Goal: Information Seeking & Learning: Find specific fact

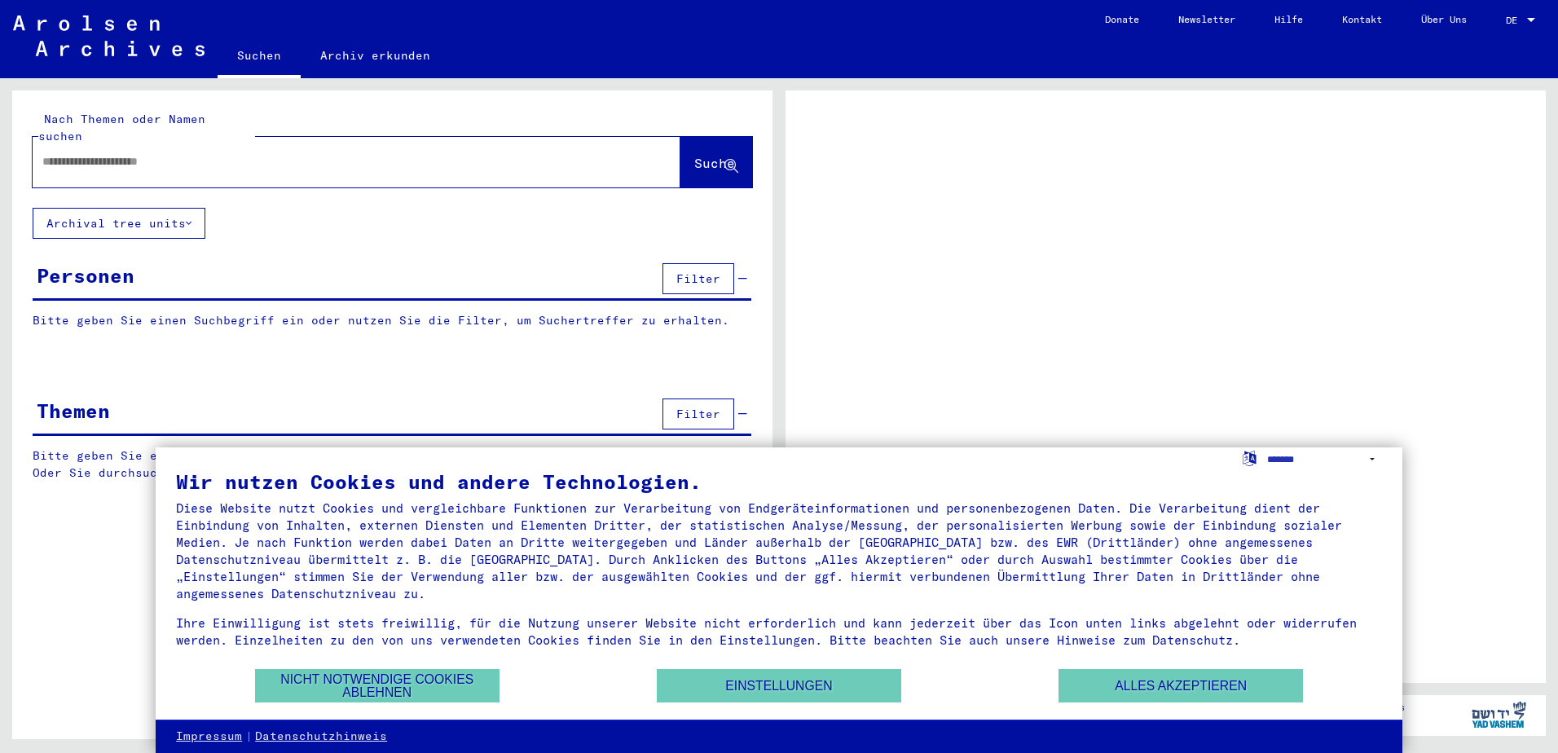
click at [167, 153] on input "text" at bounding box center [341, 161] width 599 height 17
paste input "*********"
type input "*********"
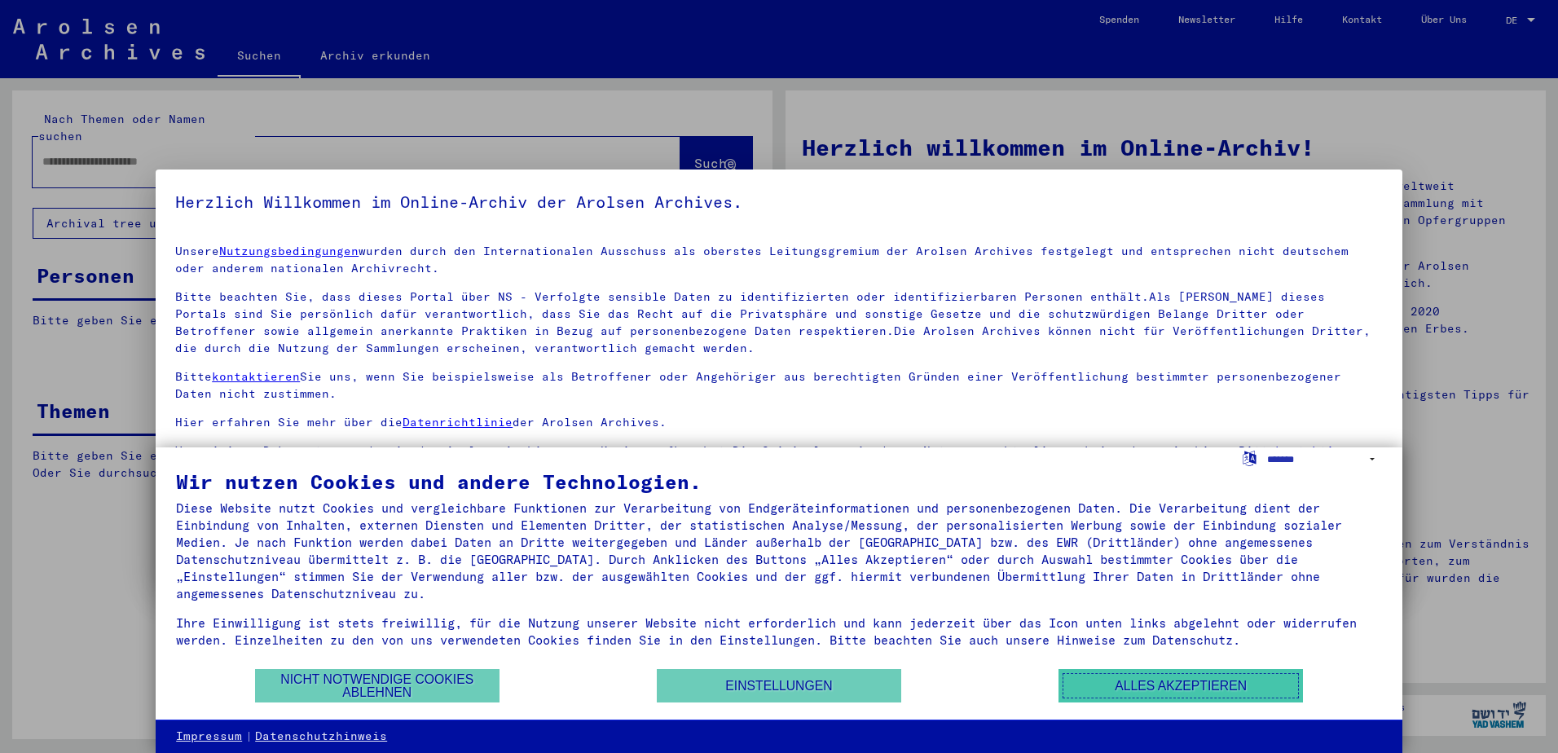
drag, startPoint x: 1186, startPoint y: 686, endPoint x: 1197, endPoint y: 637, distance: 50.0
click at [1187, 686] on button "Alles akzeptieren" at bounding box center [1180, 685] width 244 height 33
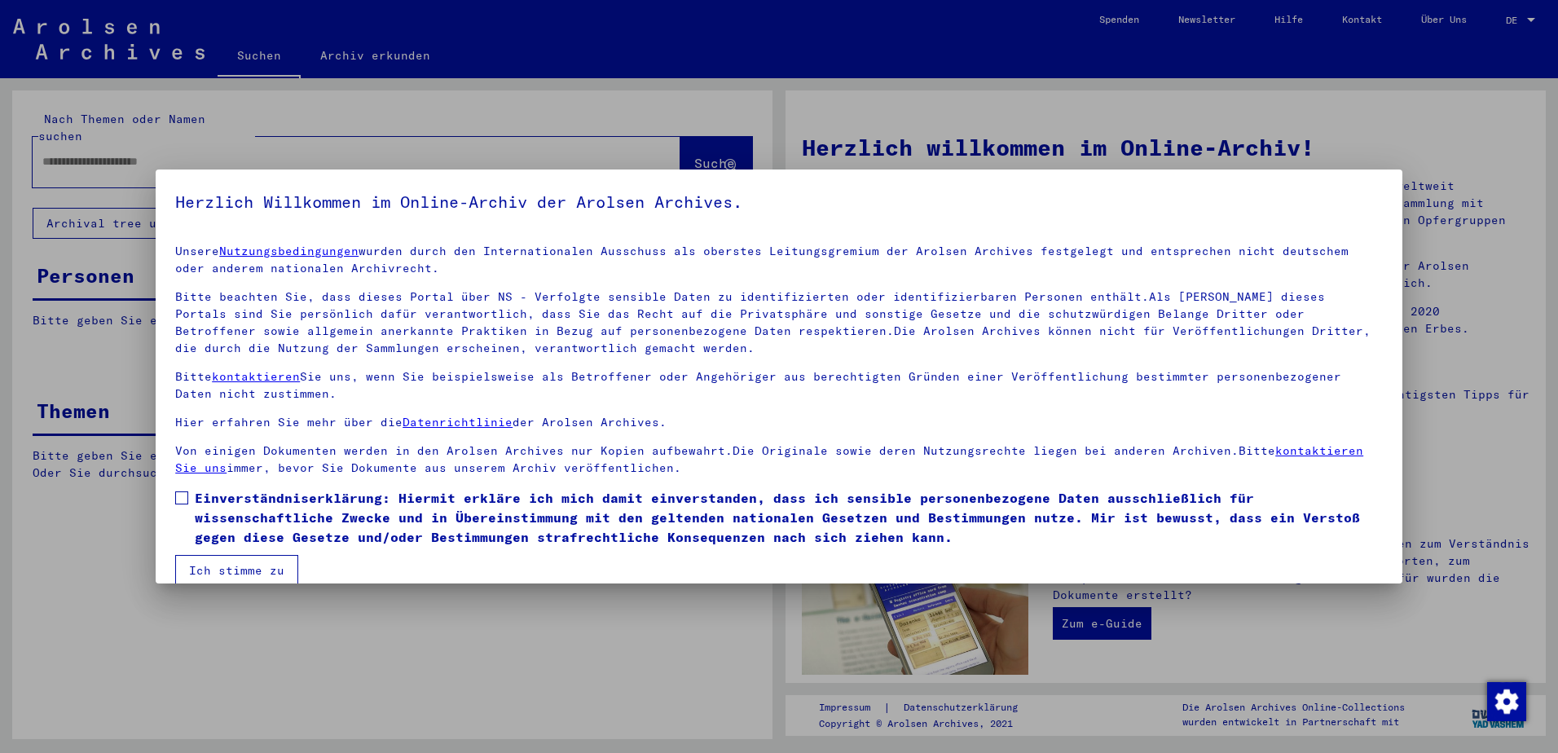
click at [182, 499] on span at bounding box center [181, 497] width 13 height 13
click at [227, 565] on button "Ich stimme zu" at bounding box center [236, 570] width 123 height 31
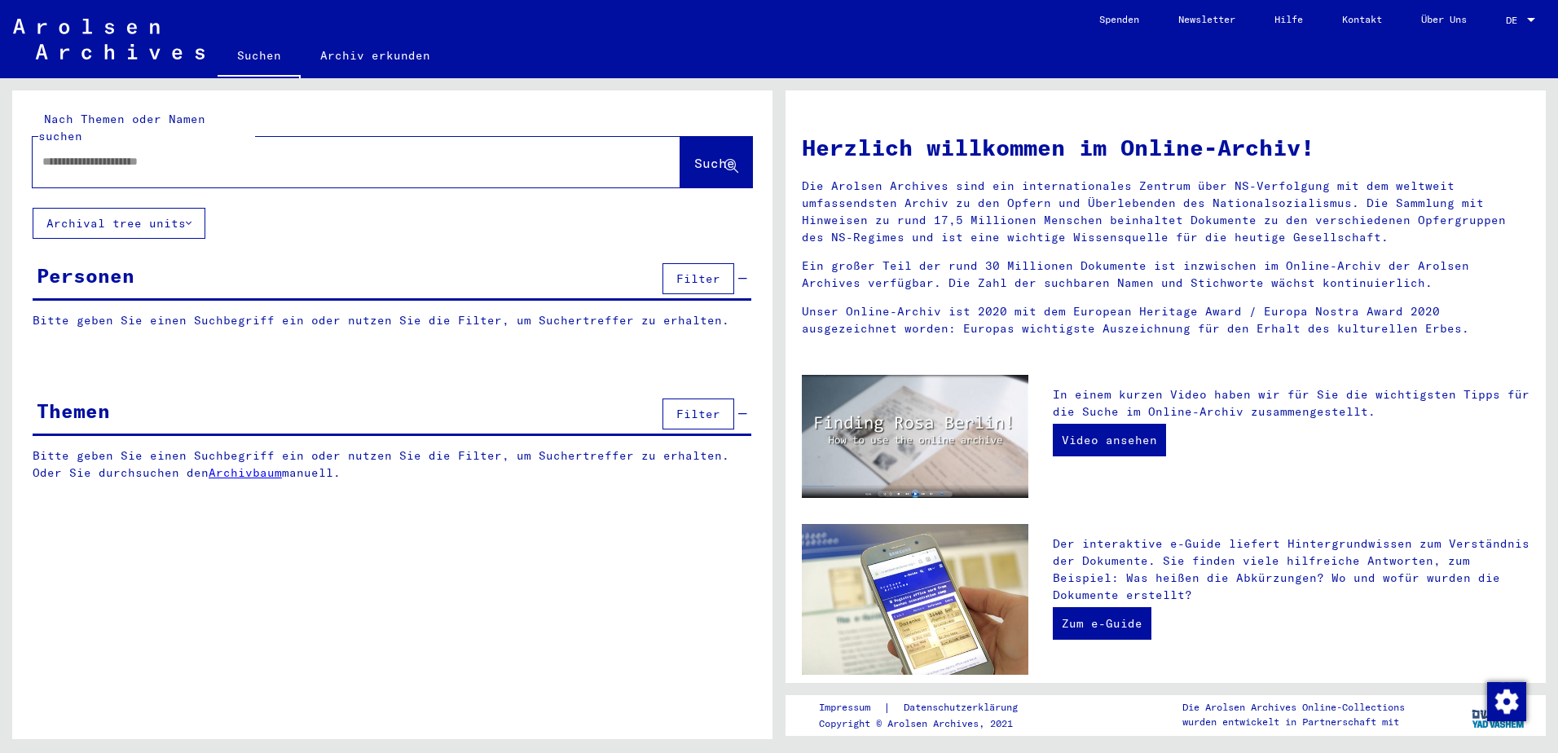
drag, startPoint x: 444, startPoint y: 134, endPoint x: 450, endPoint y: 142, distance: 9.3
click at [447, 143] on div at bounding box center [332, 161] width 599 height 37
click at [451, 153] on div at bounding box center [332, 161] width 599 height 37
click at [152, 153] on input "text" at bounding box center [336, 161] width 589 height 17
paste input "*********"
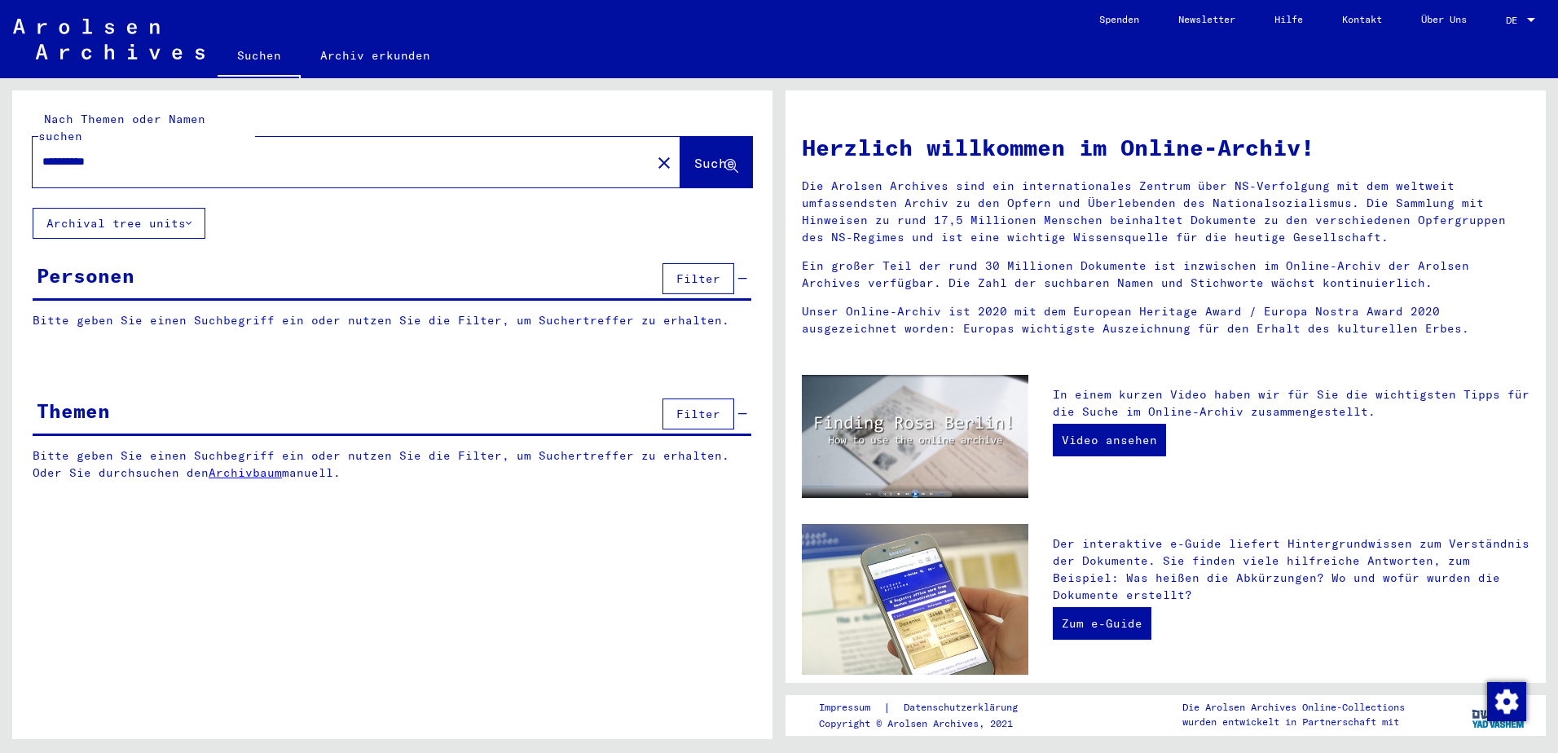
type input "*********"
click at [694, 155] on span "Suche" at bounding box center [714, 163] width 41 height 16
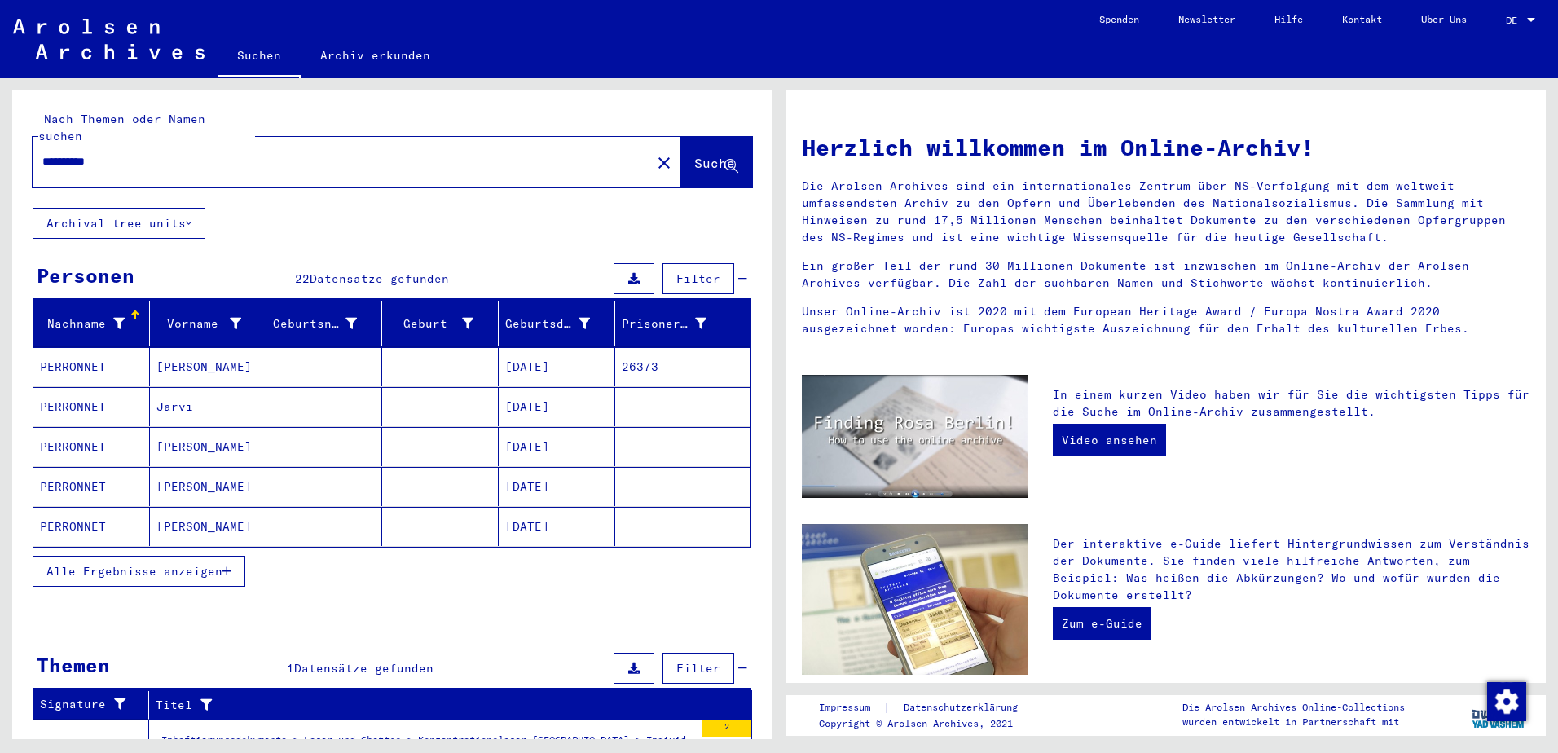
click at [208, 564] on span "Alle Ergebnisse anzeigen" at bounding box center [134, 571] width 176 height 15
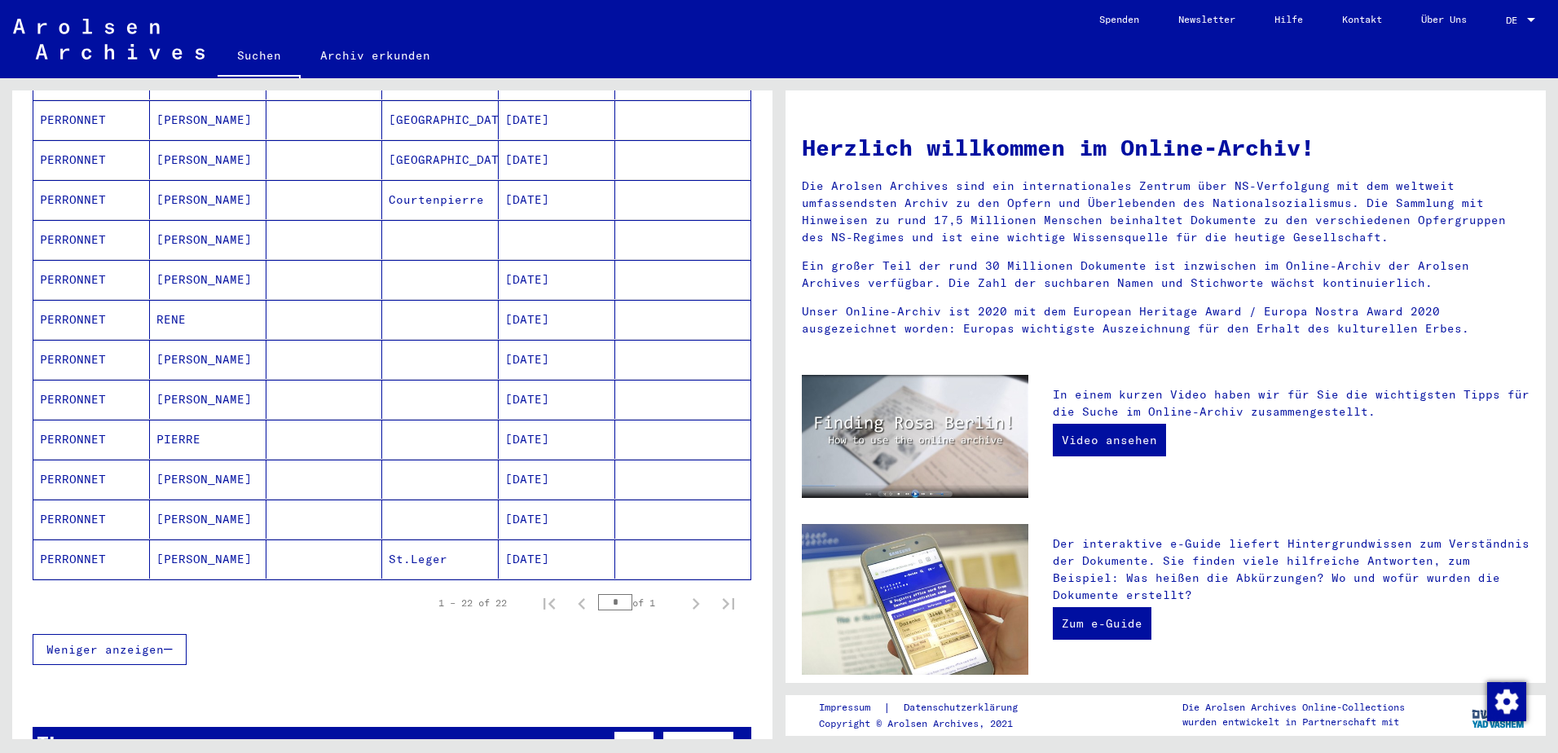
scroll to position [733, 0]
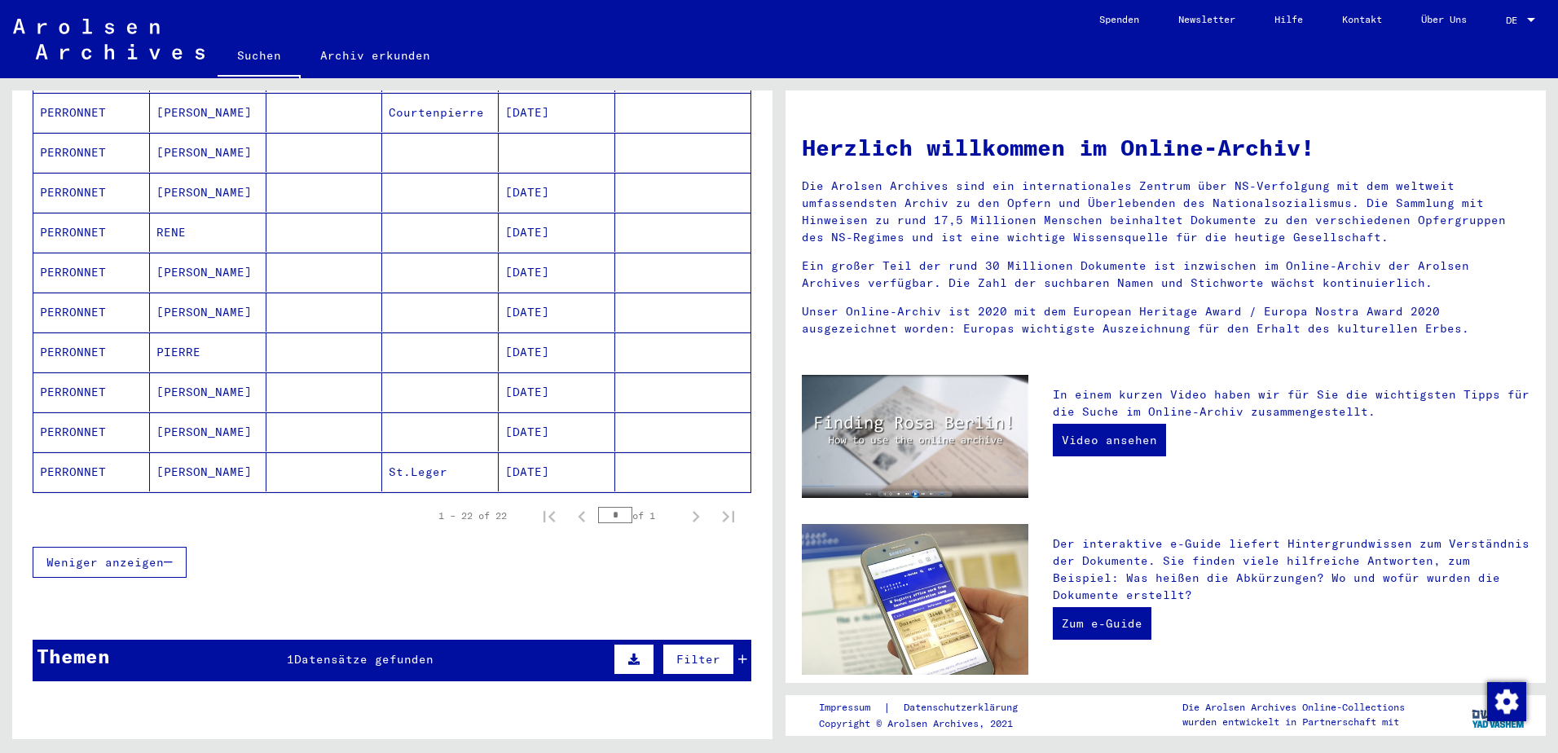
click at [77, 412] on mat-cell "PERRONNET" at bounding box center [91, 431] width 117 height 39
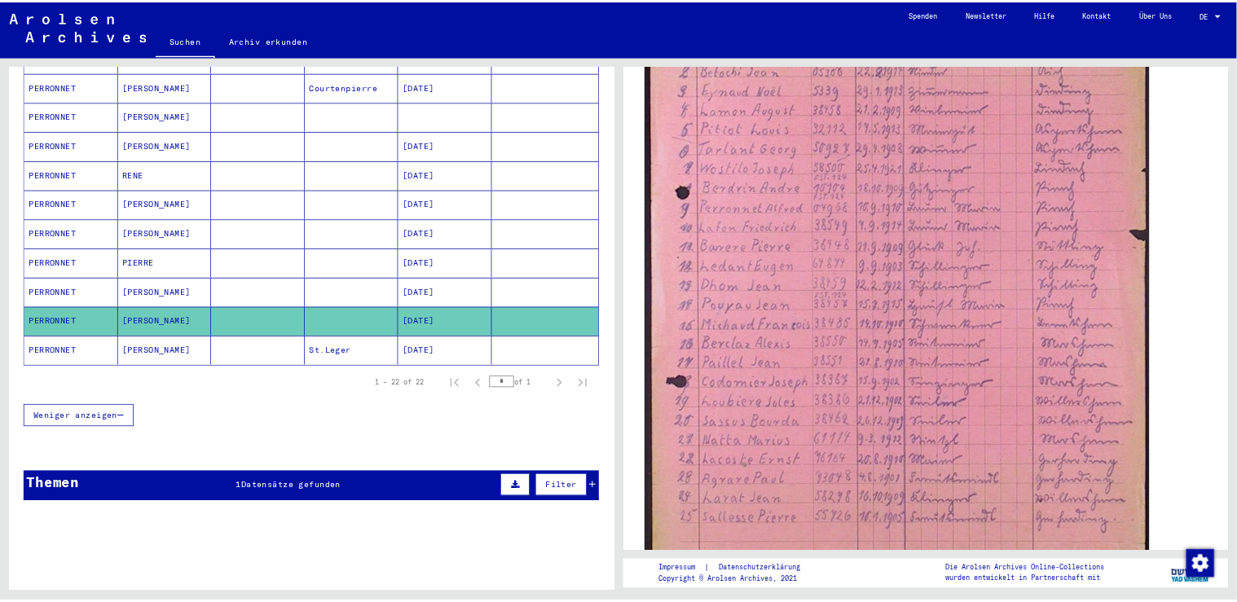
scroll to position [561, 0]
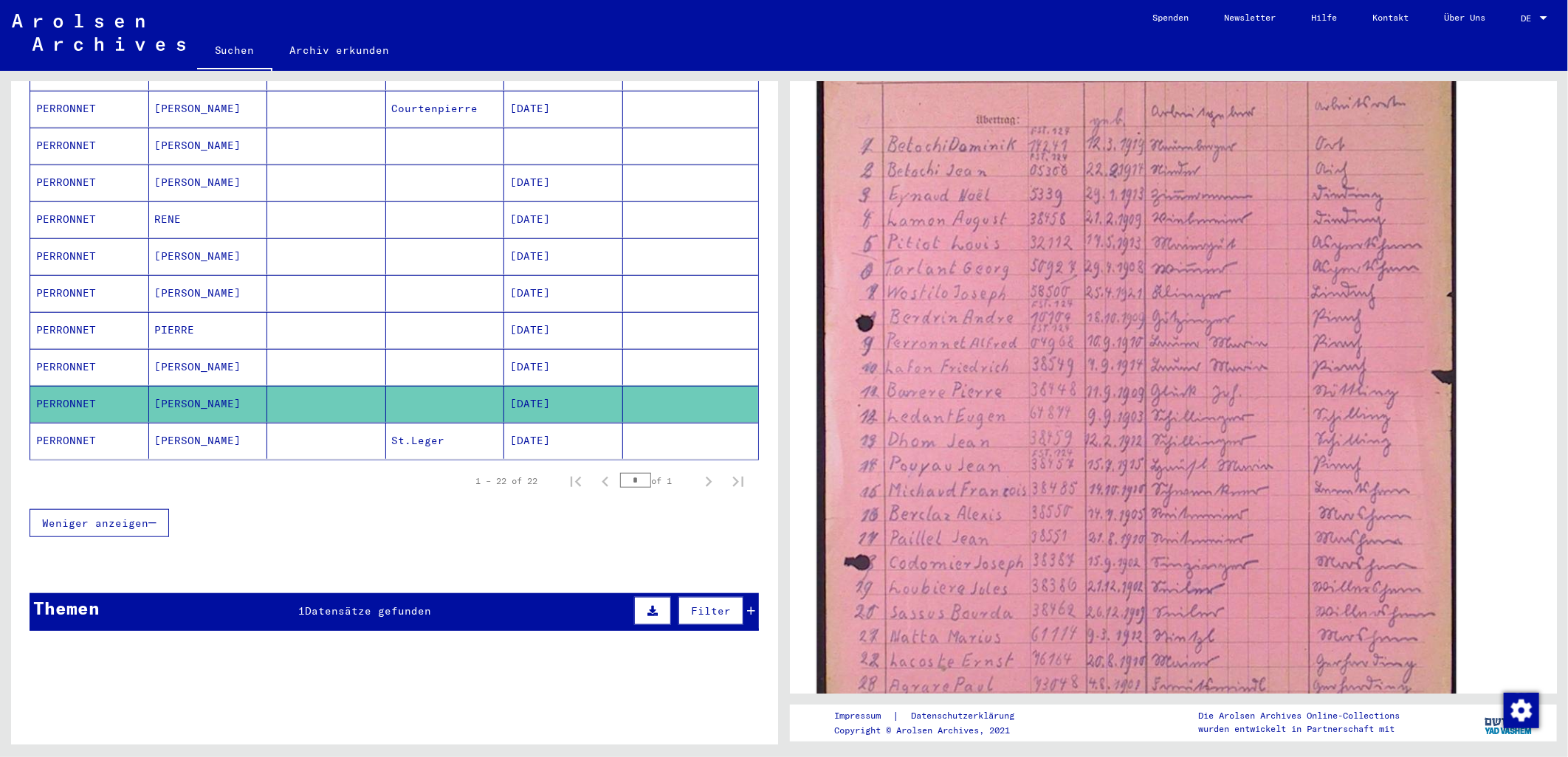
click at [1215, 336] on img at bounding box center [1136, 428] width 640 height 906
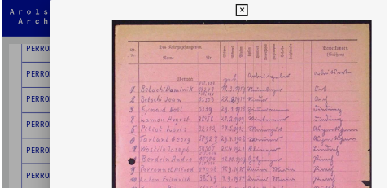
scroll to position [0, 0]
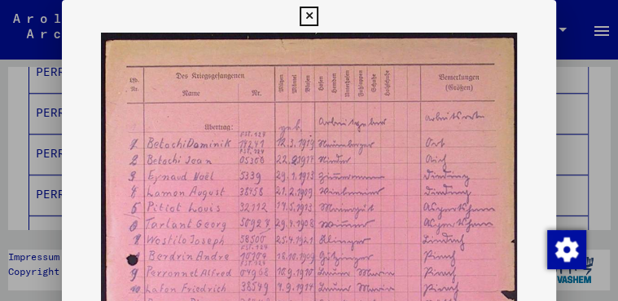
drag, startPoint x: 616, startPoint y: 70, endPoint x: 617, endPoint y: 112, distance: 42.4
click at [617, 112] on div at bounding box center [309, 150] width 618 height 301
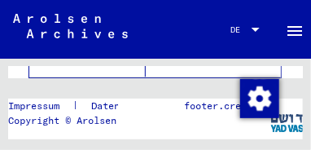
scroll to position [627, 0]
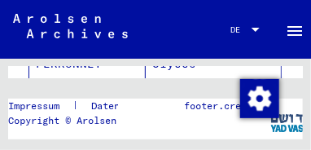
click at [271, 13] on link "DE DE" at bounding box center [247, 29] width 72 height 39
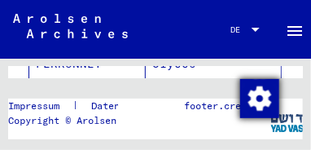
click at [262, 99] on img "Zustimmung ändern" at bounding box center [259, 98] width 39 height 39
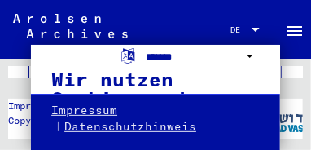
click at [250, 56] on select "**********" at bounding box center [203, 57] width 114 height 24
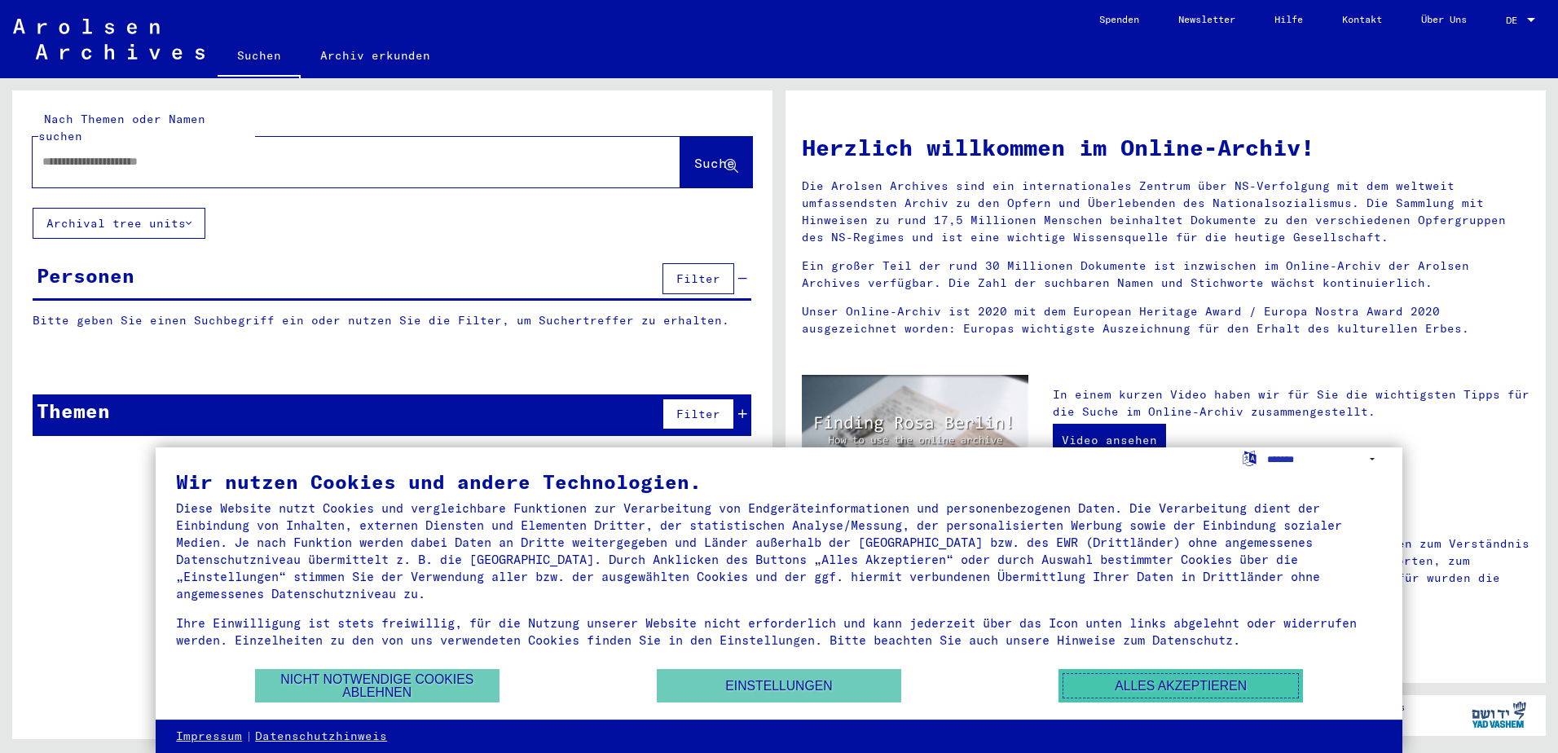
click at [1117, 675] on button "Alles akzeptieren" at bounding box center [1180, 685] width 244 height 33
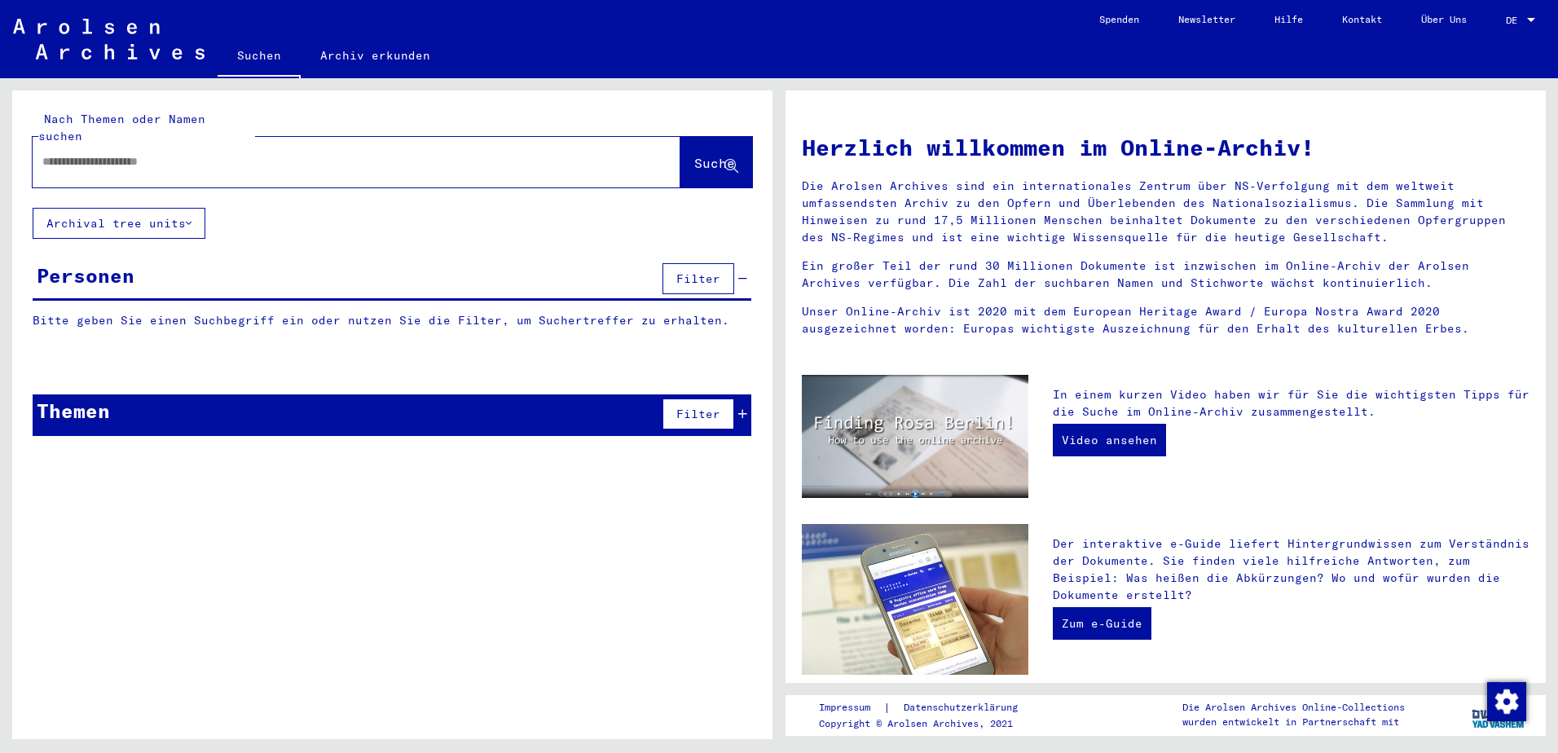
type input "*********"
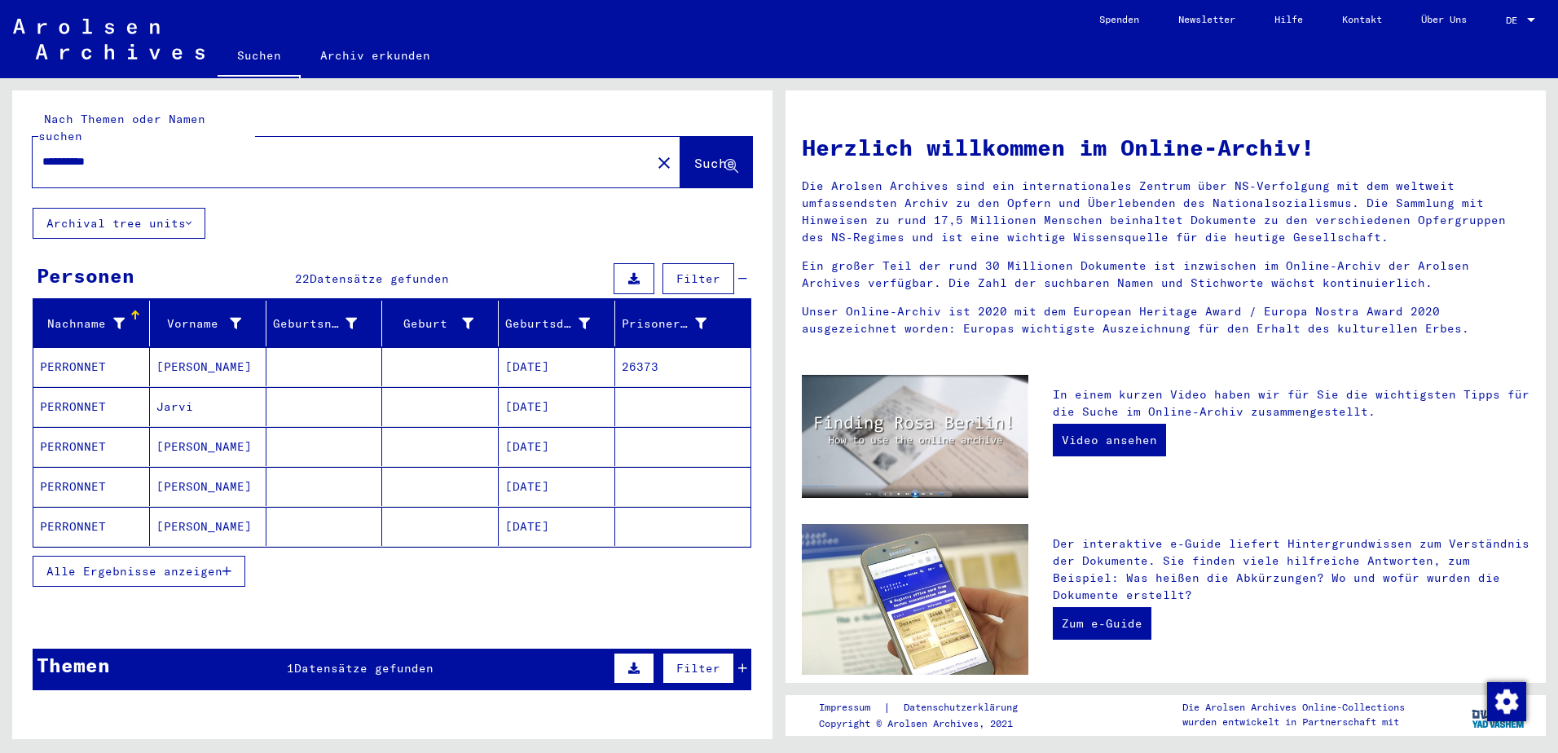
scroll to position [74, 0]
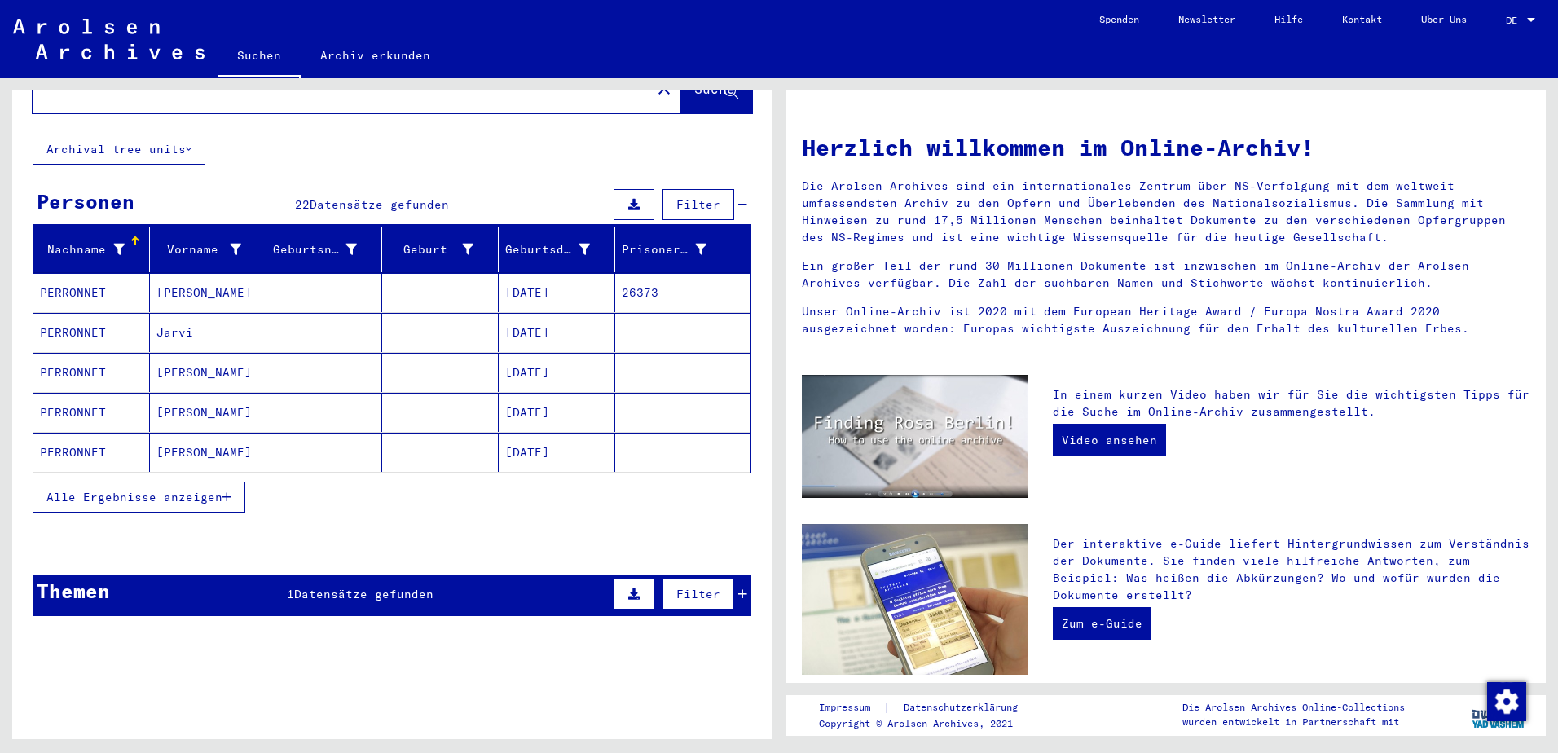
click at [174, 490] on span "Alle Ergebnisse anzeigen" at bounding box center [134, 497] width 176 height 15
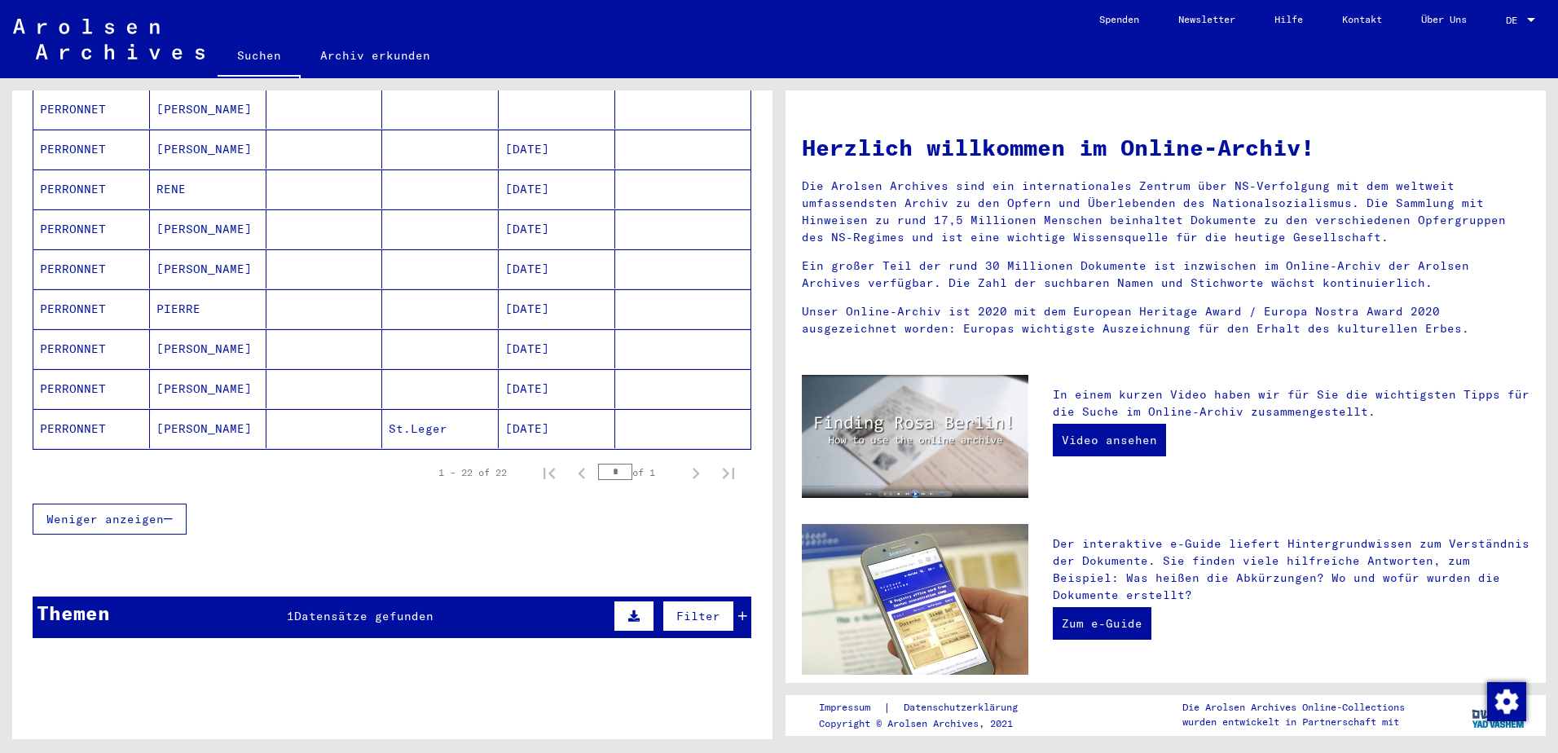
scroll to position [798, 0]
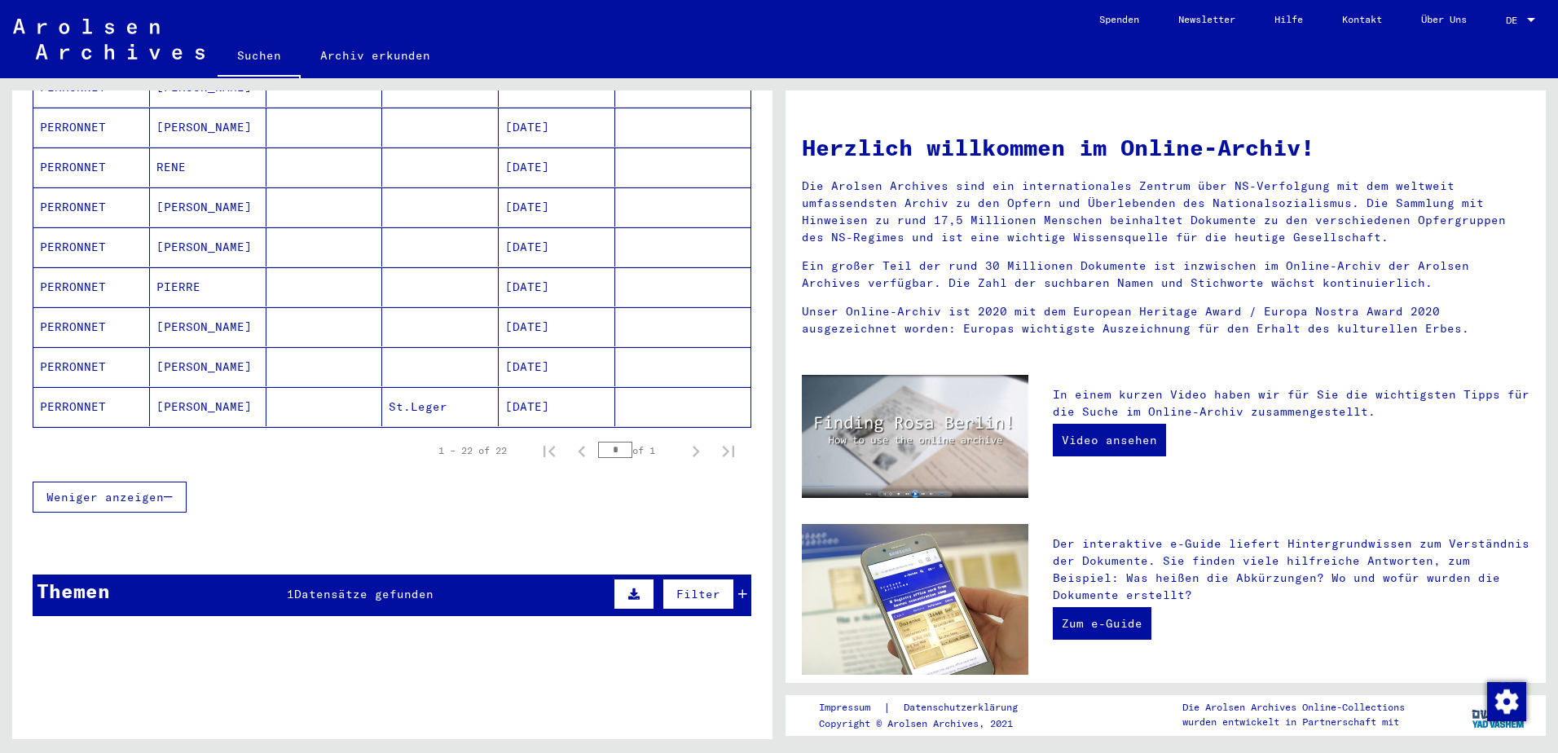
click at [81, 347] on mat-cell "PERRONNET" at bounding box center [91, 366] width 117 height 39
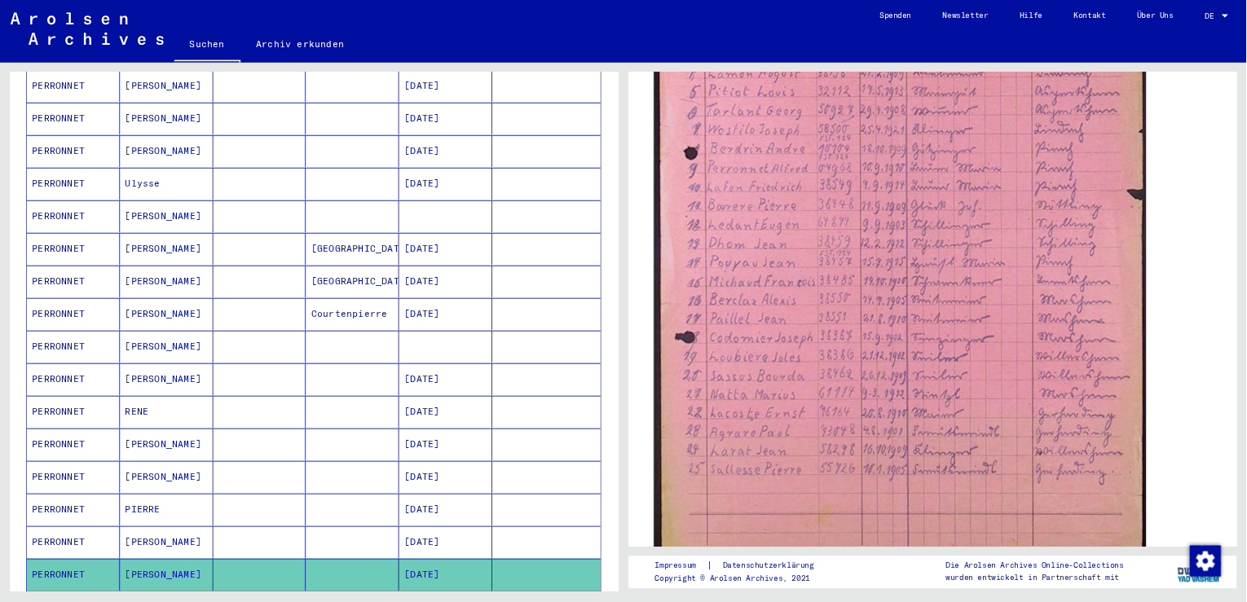
scroll to position [706, 0]
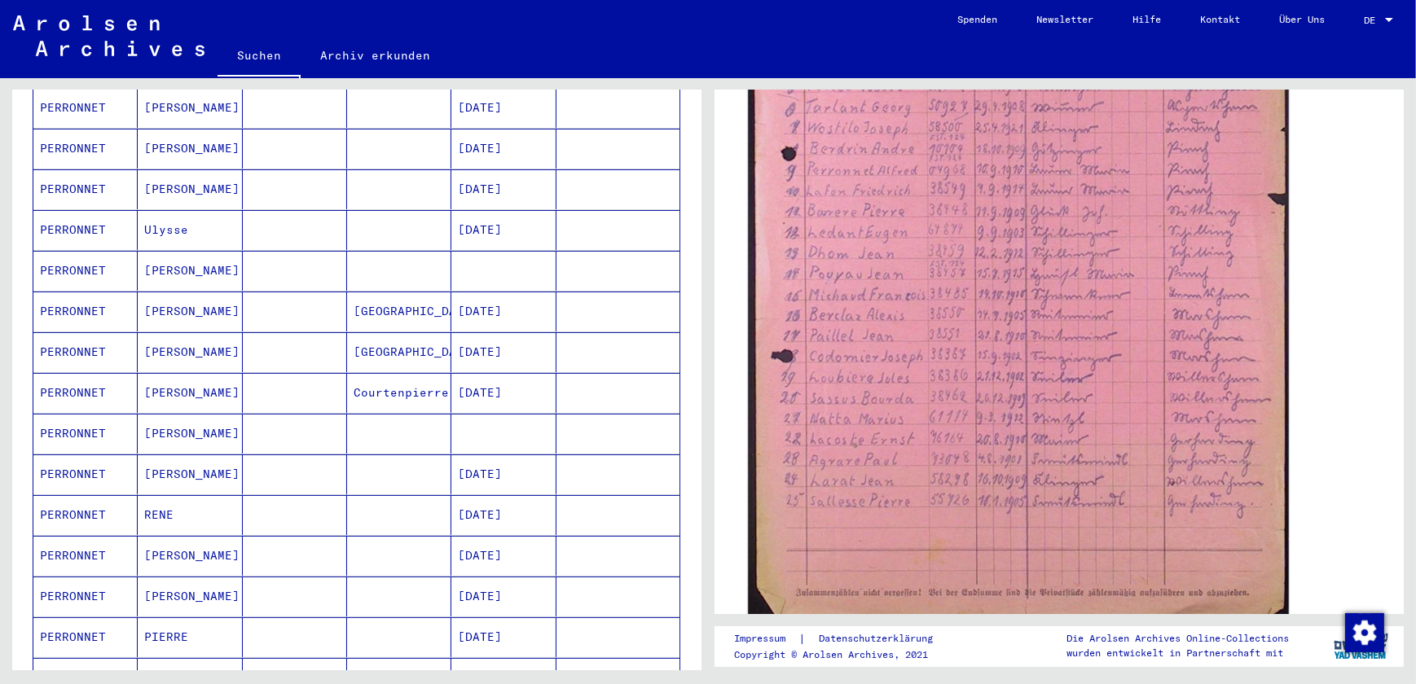
click at [1145, 297] on img at bounding box center [1018, 242] width 541 height 766
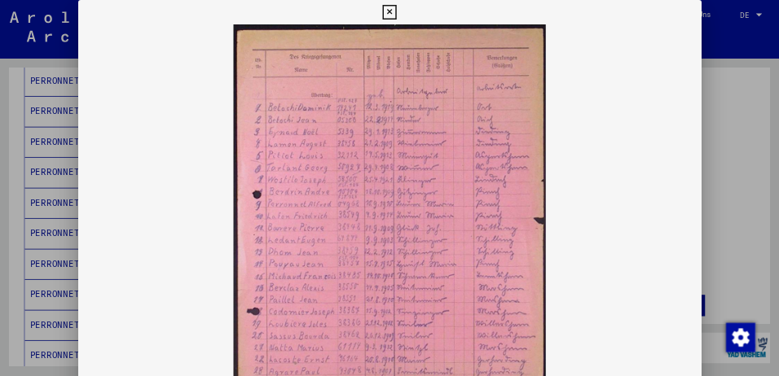
scroll to position [0, 0]
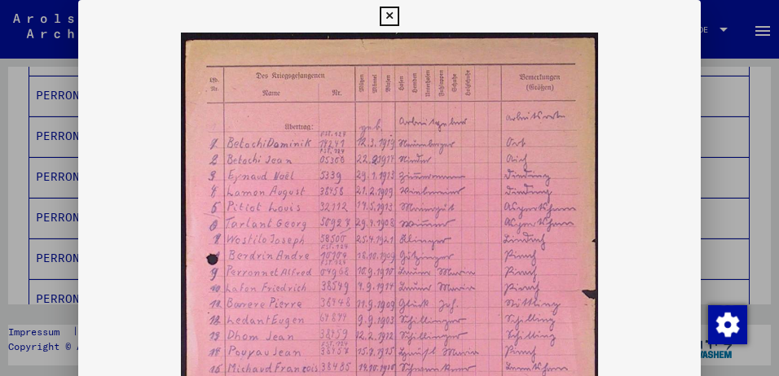
drag, startPoint x: 763, startPoint y: 174, endPoint x: 764, endPoint y: 193, distance: 18.8
click at [764, 193] on div at bounding box center [389, 188] width 779 height 376
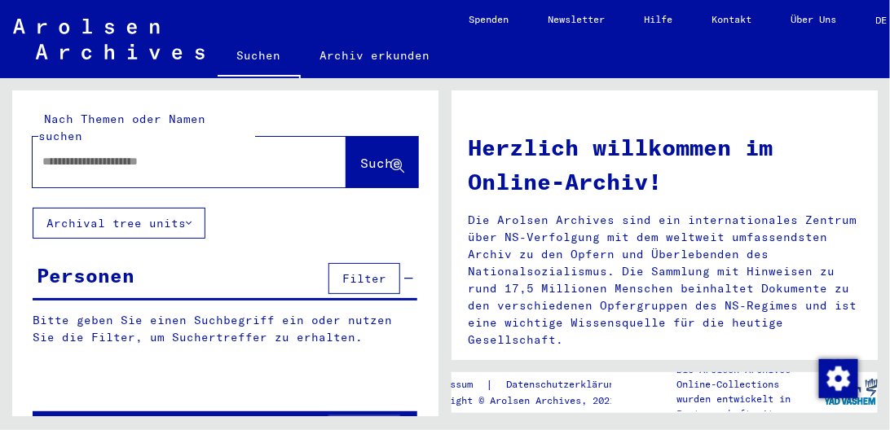
type input "*********"
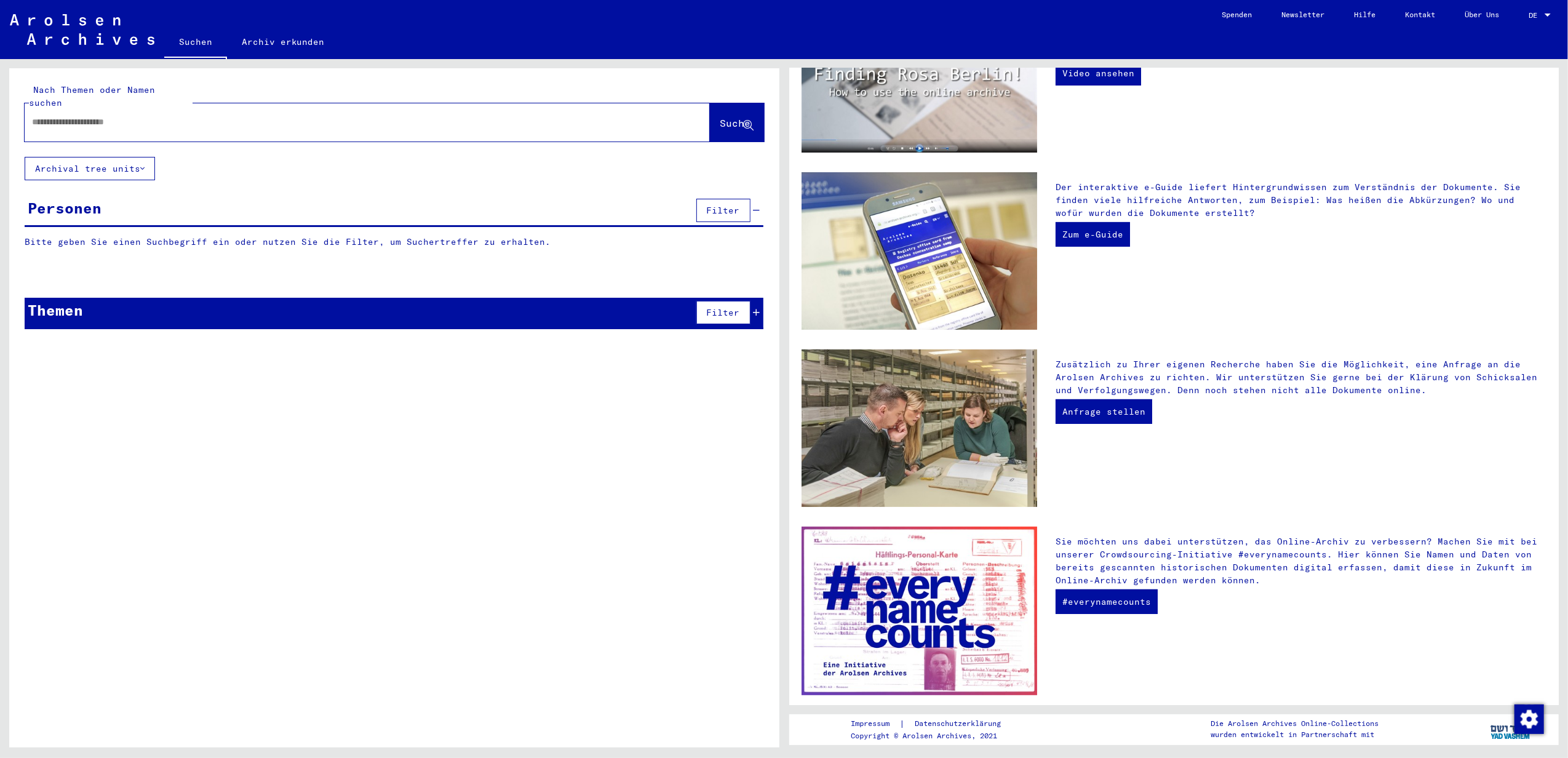
type input "*********"
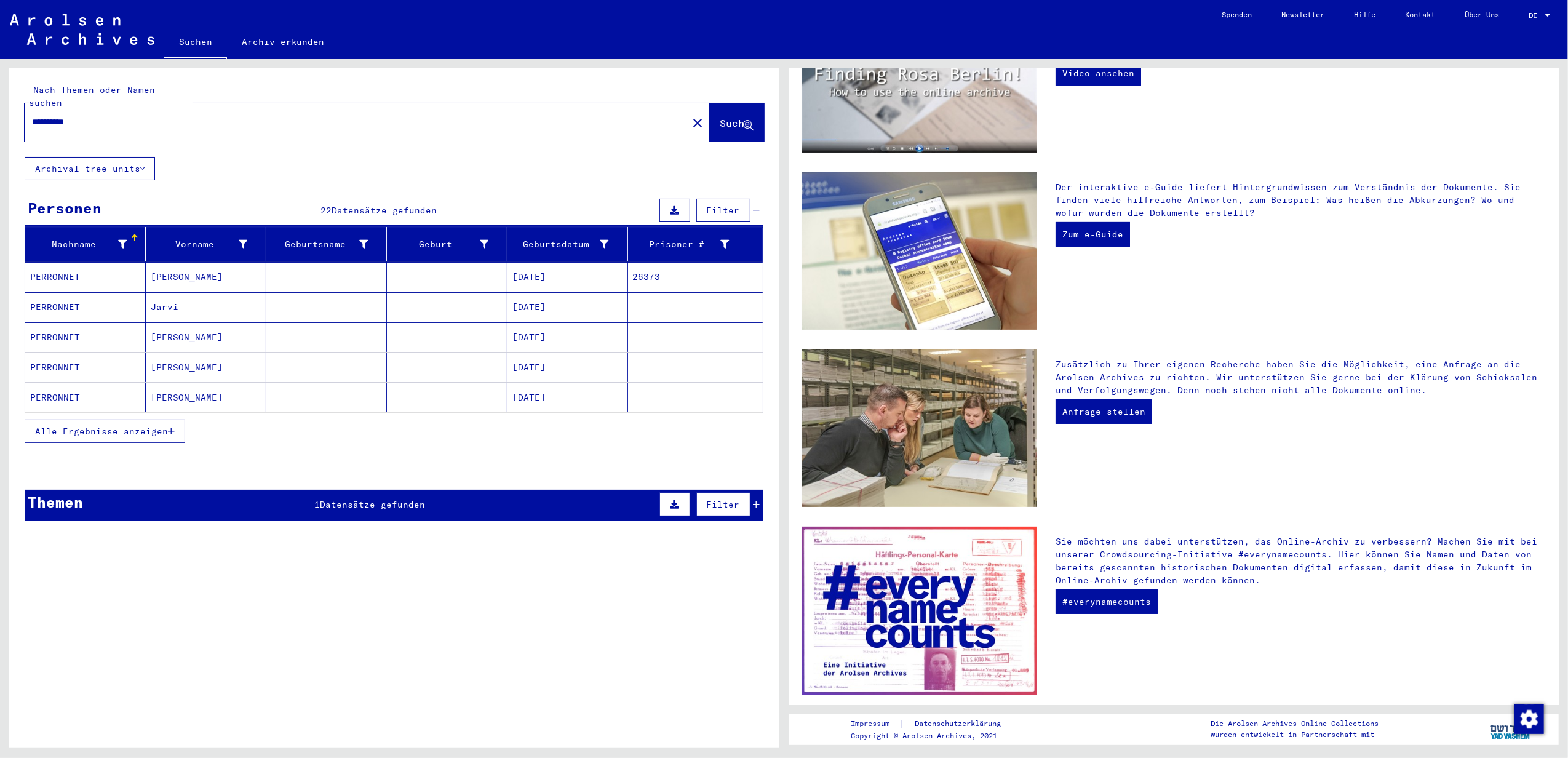
click at [129, 426] on span "Alle Ergebnisse anzeigen" at bounding box center [101, 431] width 133 height 11
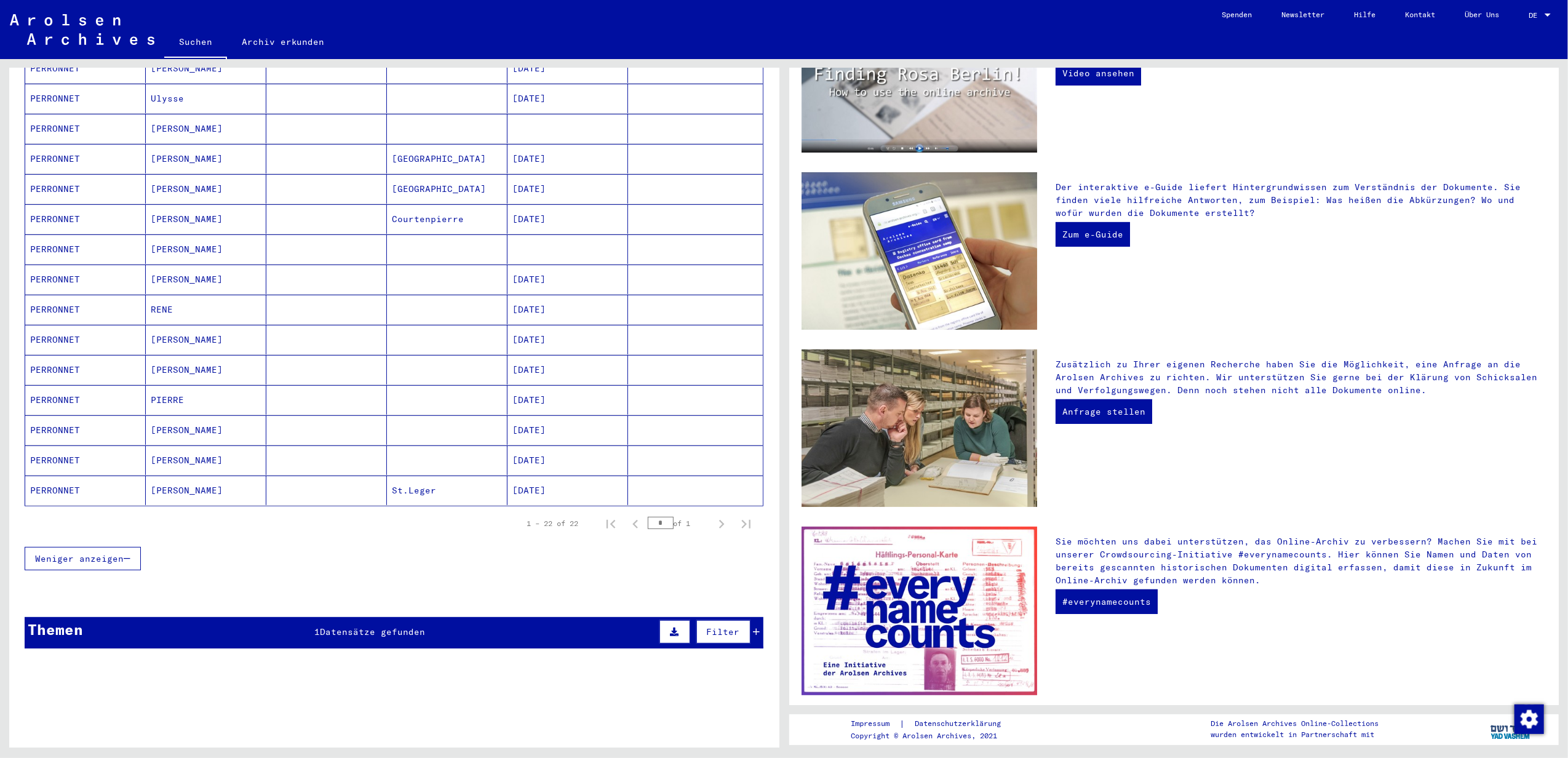
click at [66, 448] on mat-cell "PERRONNET" at bounding box center [85, 460] width 121 height 29
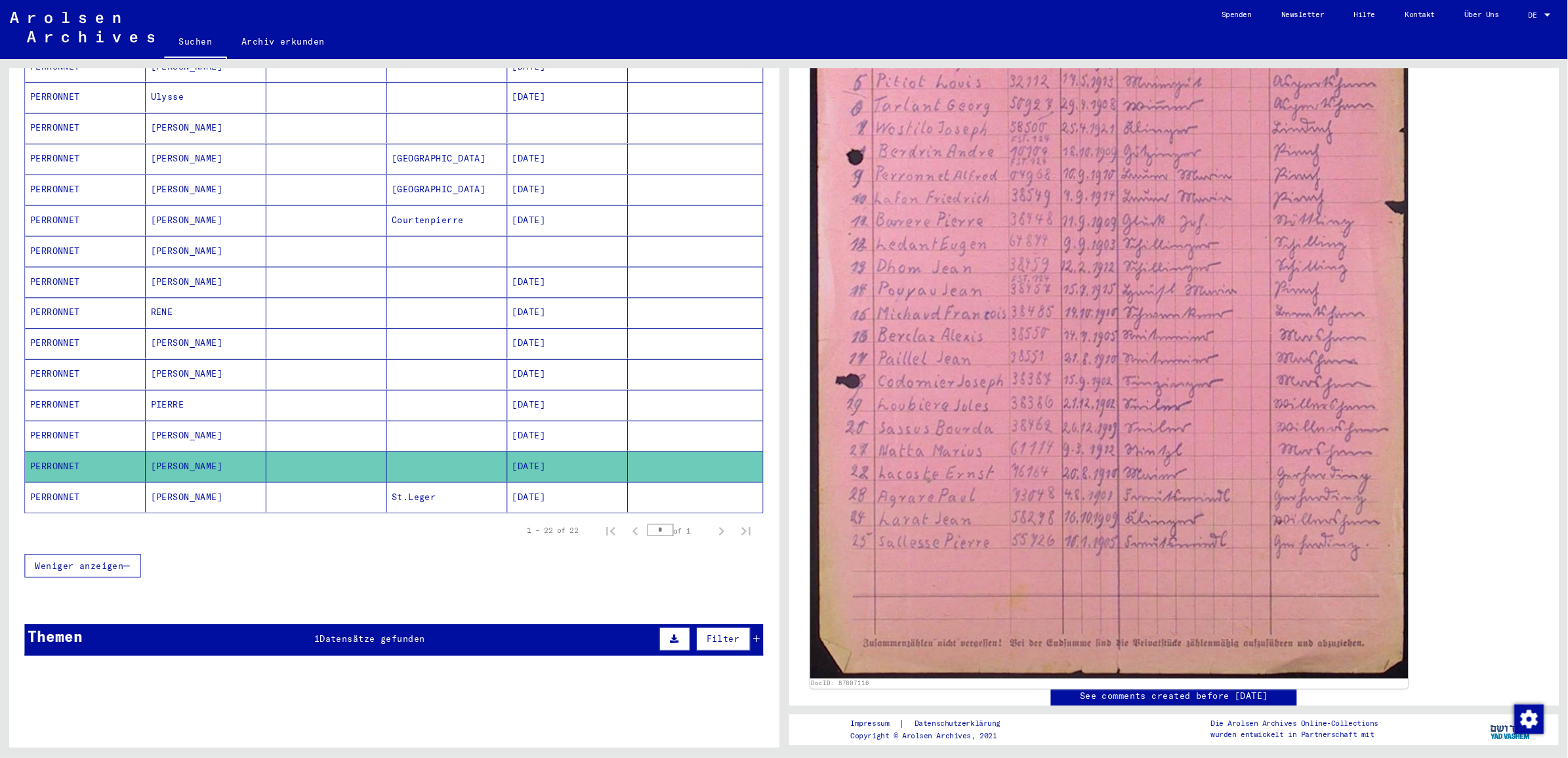
scroll to position [612, 0]
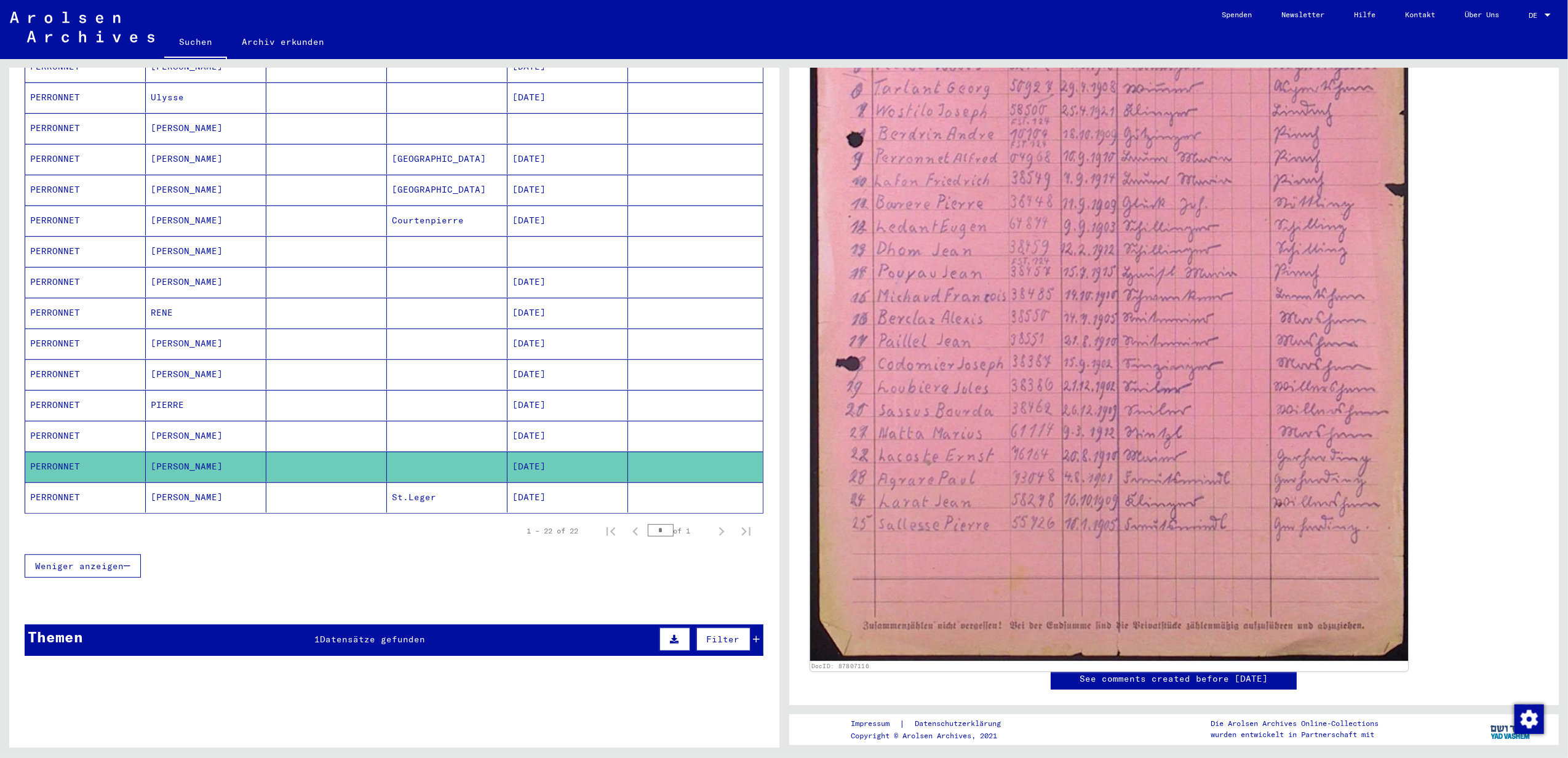
click at [1175, 401] on img at bounding box center [1108, 237] width 599 height 847
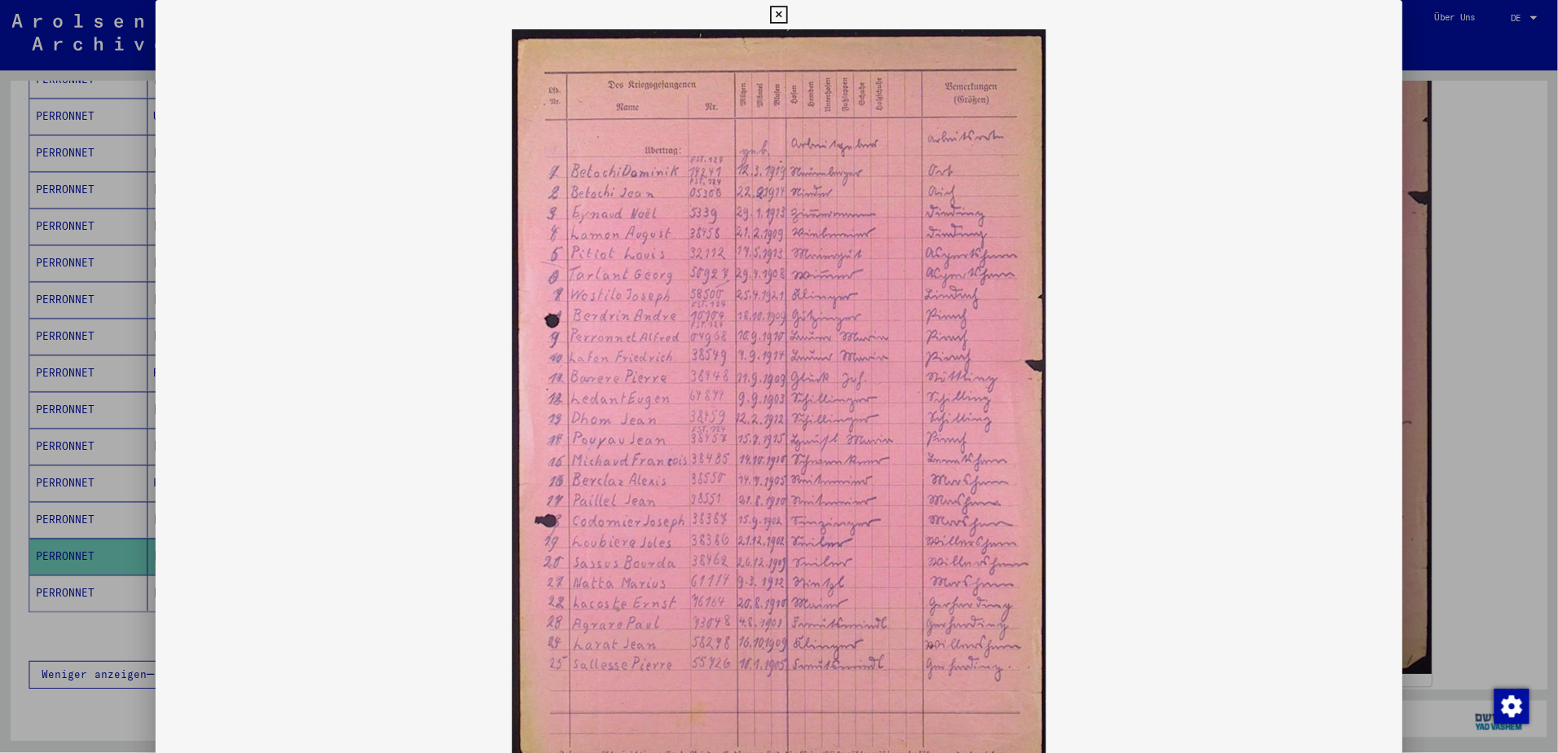
scroll to position [564, 0]
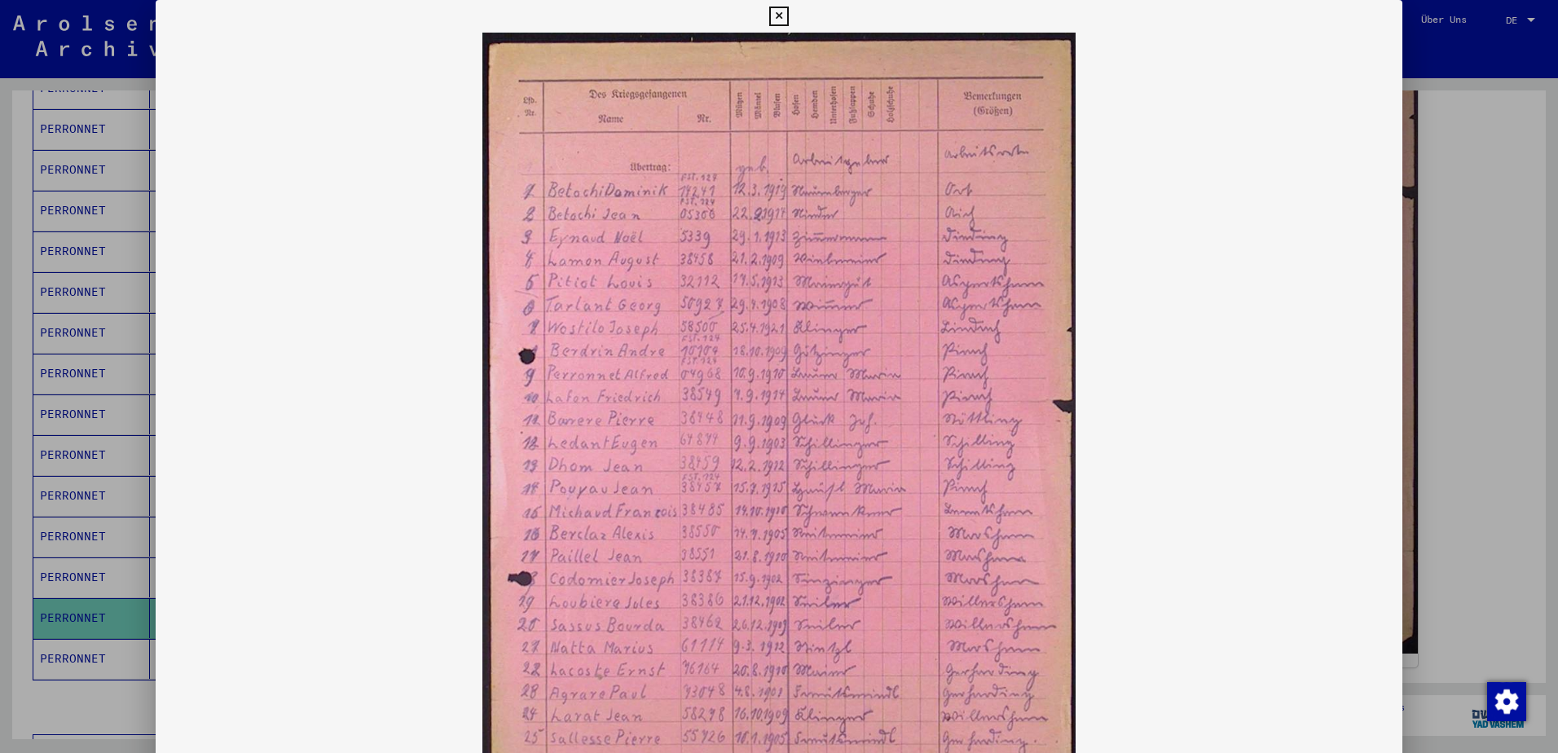
drag, startPoint x: 1541, startPoint y: 391, endPoint x: 1541, endPoint y: 407, distance: 16.3
click at [1541, 407] on div at bounding box center [779, 376] width 1558 height 753
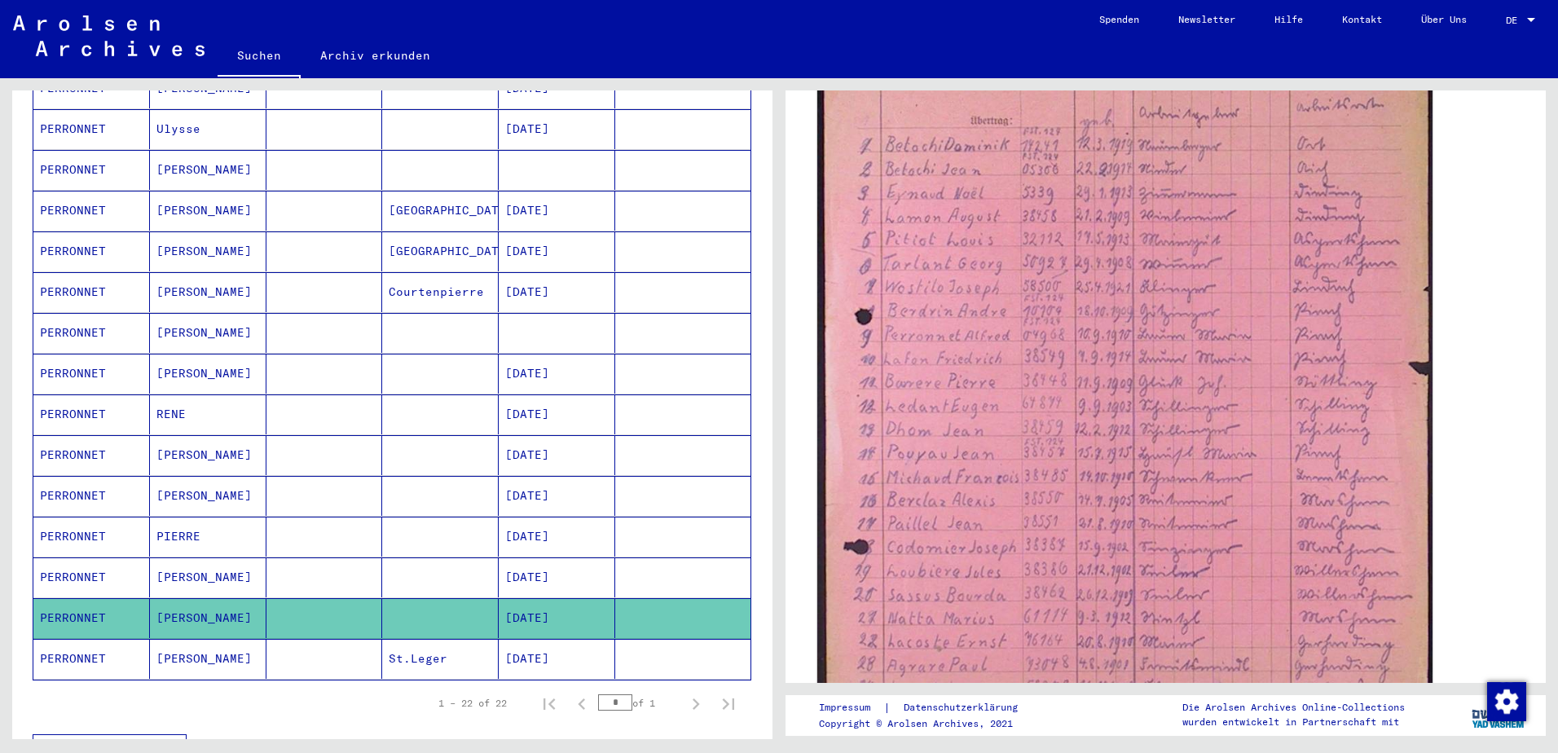
scroll to position [605, 0]
click at [1220, 253] on img at bounding box center [1124, 393] width 615 height 871
